Goal: Transaction & Acquisition: Purchase product/service

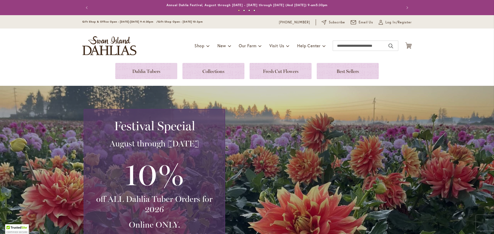
click at [151, 60] on div "Toggle Nav Shop Dahlia Tubers Collections Fresh Cut Dahlias Gardening Supplies …" at bounding box center [246, 46] width 339 height 34
click at [358, 46] on input "Search" at bounding box center [365, 46] width 66 height 10
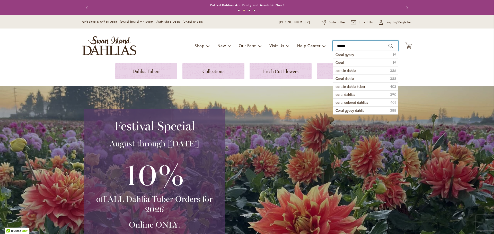
type input "*******"
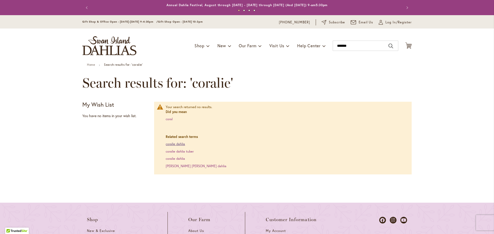
click at [178, 144] on link "coralie dahlia" at bounding box center [175, 144] width 19 height 4
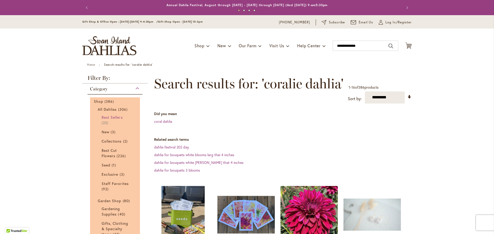
click at [112, 117] on span "Best Sellers" at bounding box center [112, 117] width 21 height 5
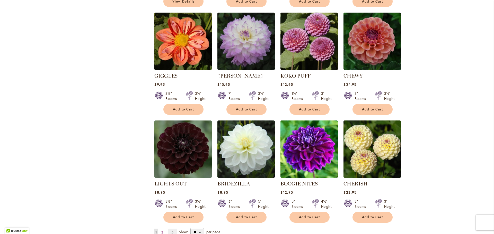
scroll to position [437, 0]
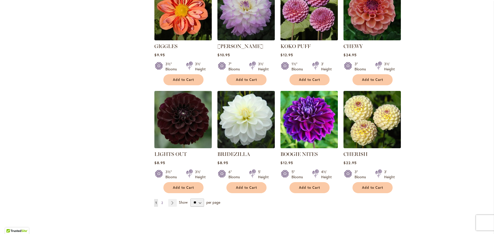
click at [161, 202] on link "Page 2" at bounding box center [162, 203] width 4 height 8
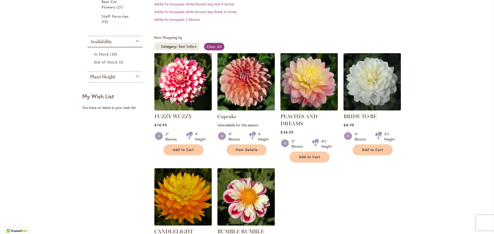
scroll to position [129, 0]
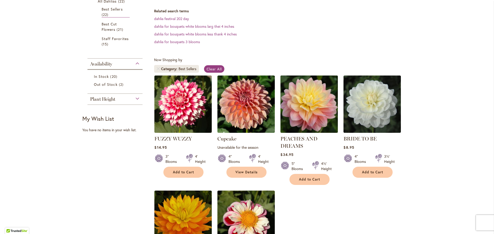
click at [315, 104] on img at bounding box center [309, 104] width 60 height 60
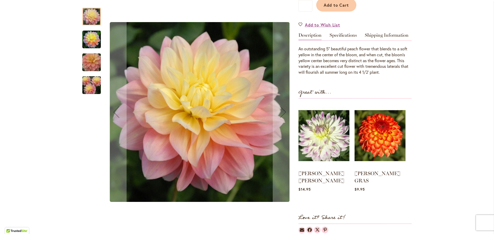
scroll to position [154, 0]
click at [87, 36] on img "PEACHES AND DREAMS" at bounding box center [91, 39] width 19 height 19
